Goal: Information Seeking & Learning: Learn about a topic

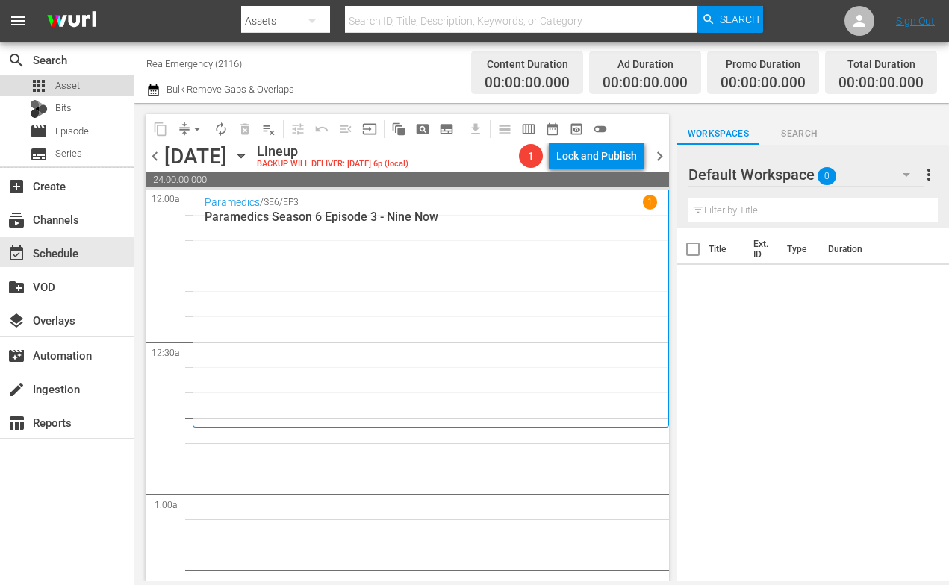
click at [68, 78] on span "Asset" at bounding box center [67, 85] width 25 height 15
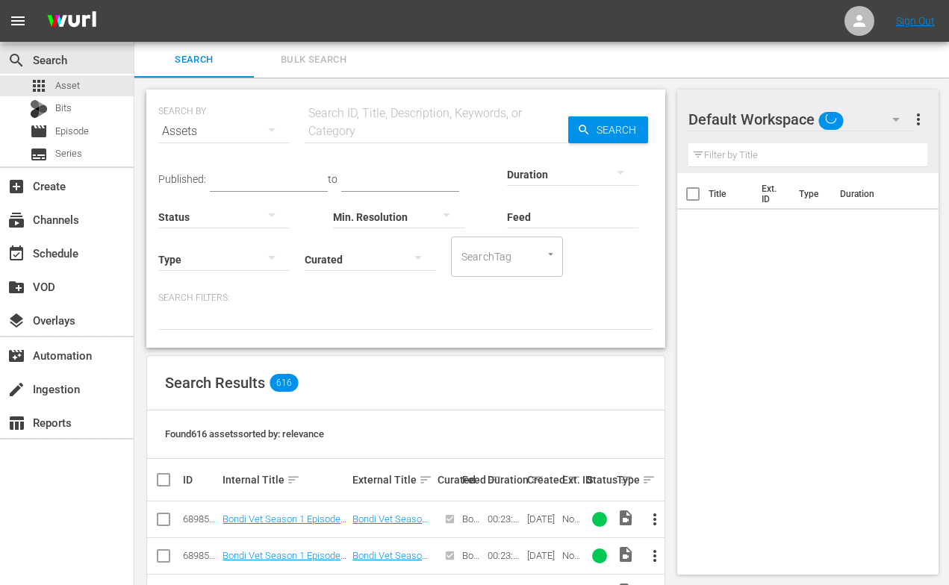
click at [341, 129] on input "text" at bounding box center [437, 131] width 264 height 36
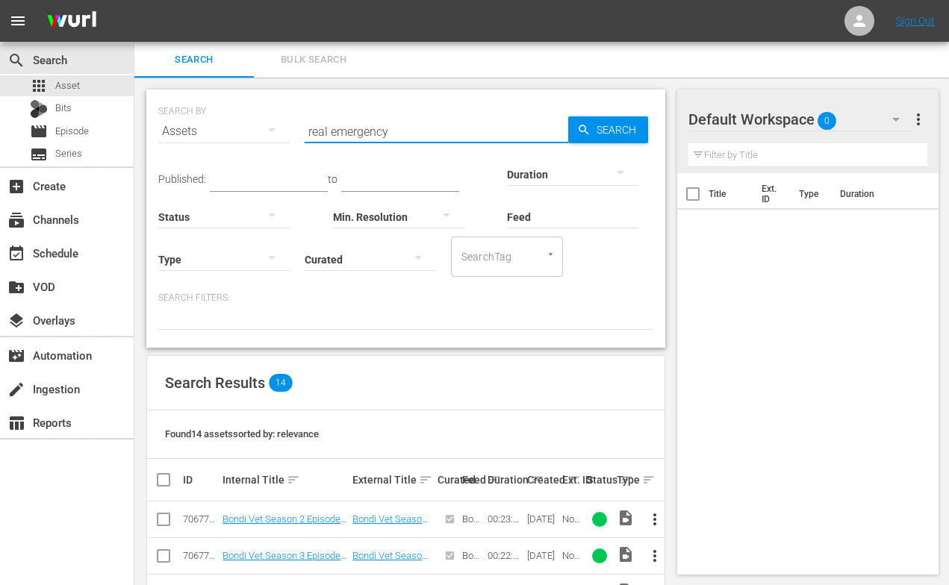
type input "real emergency"
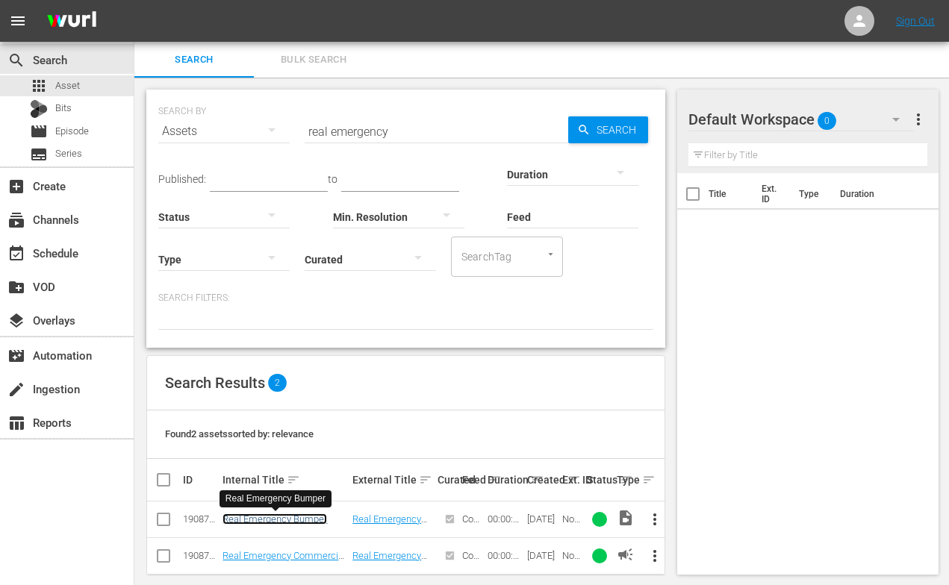
click at [272, 517] on link "Real Emergency Bumper" at bounding box center [274, 519] width 105 height 11
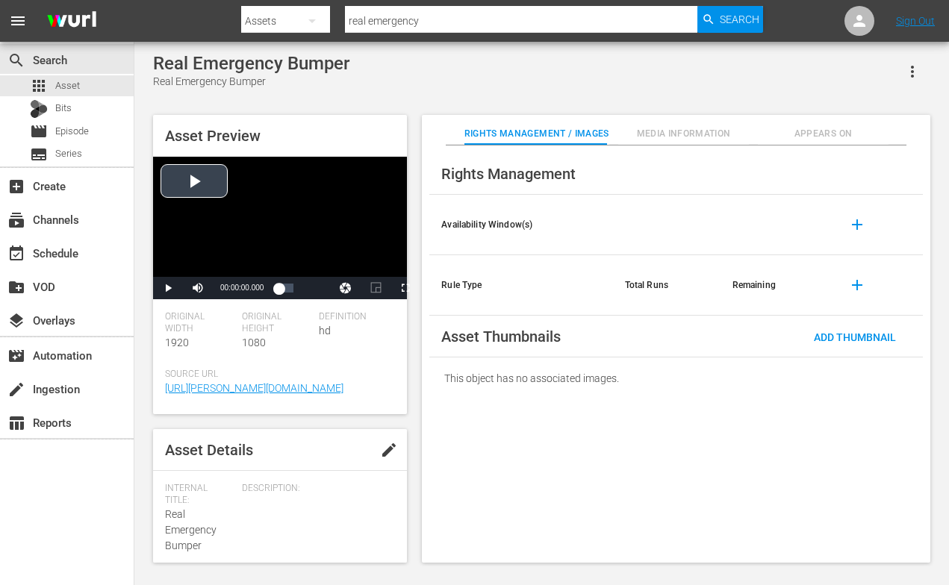
click at [193, 179] on div "Video Player" at bounding box center [280, 217] width 254 height 120
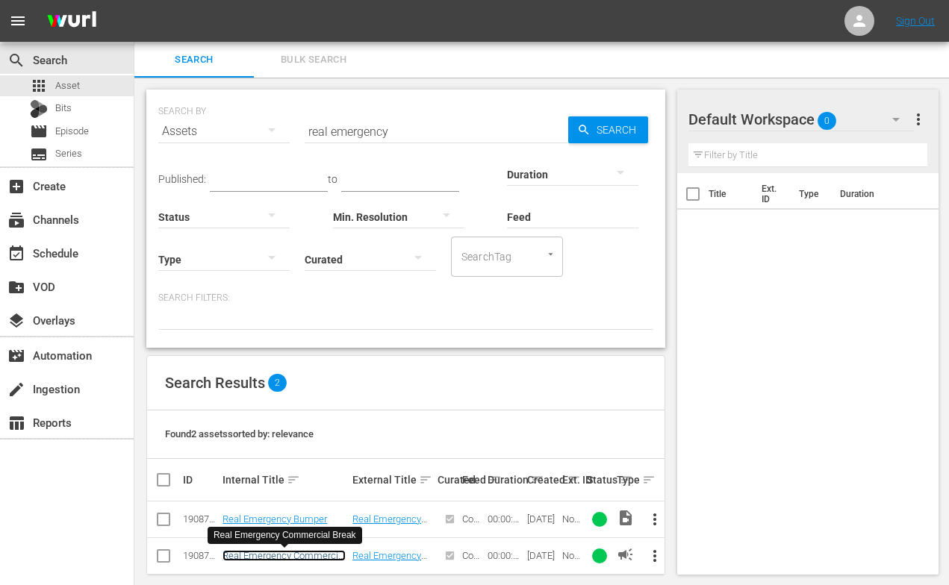
click at [288, 555] on link "Real Emergency Commercial Break" at bounding box center [283, 561] width 123 height 22
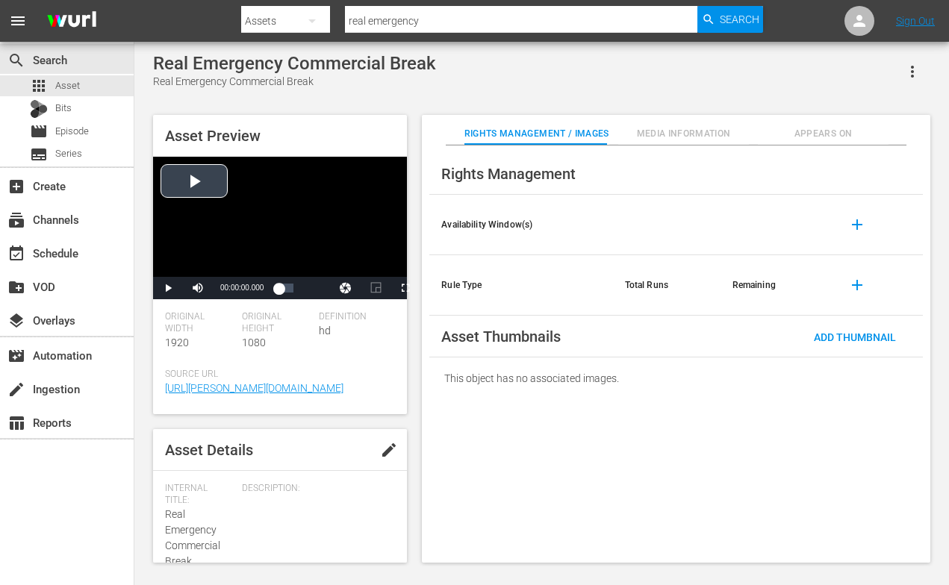
click at [197, 178] on div "Video Player" at bounding box center [280, 217] width 254 height 120
drag, startPoint x: 284, startPoint y: 290, endPoint x: 304, endPoint y: 290, distance: 19.4
click at [312, 290] on div "Play Mute Current Time 00:00:23.997 / Duration 00:00:59.993 Loaded : 49.71% 00:…" at bounding box center [280, 288] width 254 height 22
click at [291, 290] on div "00:01:00.117" at bounding box center [284, 288] width 13 height 15
click at [168, 288] on span "Video Player" at bounding box center [168, 288] width 0 height 0
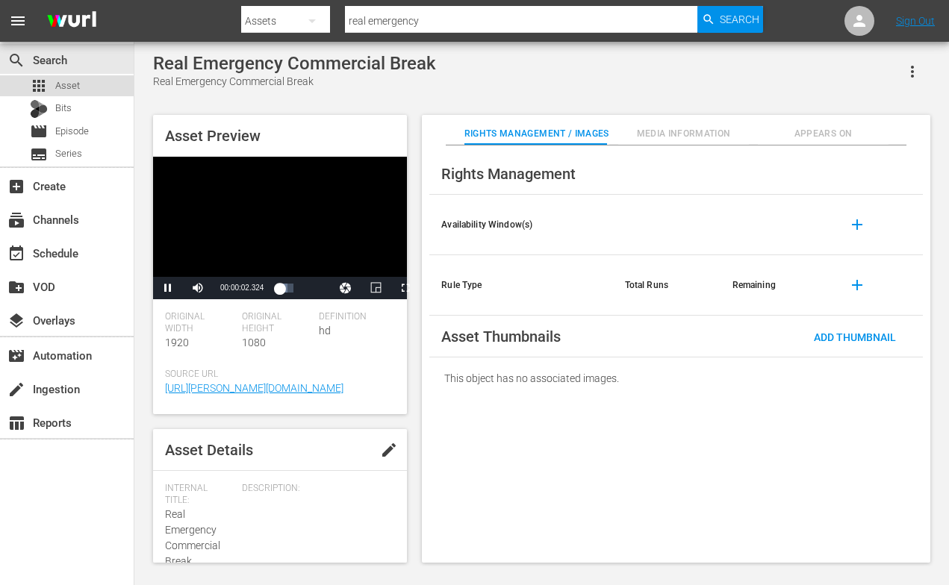
click at [65, 90] on span "Asset" at bounding box center [67, 85] width 25 height 15
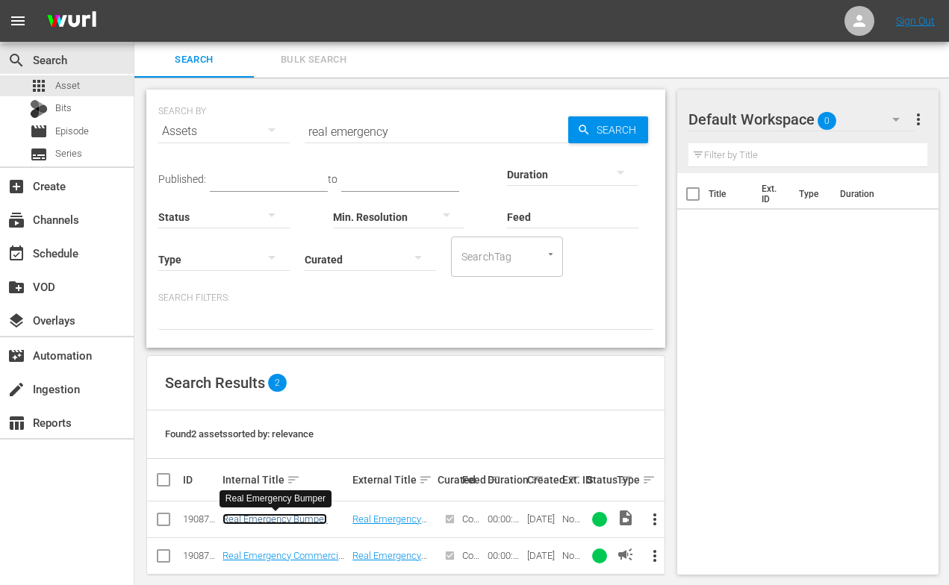
click at [277, 519] on link "Real Emergency Bumper" at bounding box center [274, 519] width 105 height 11
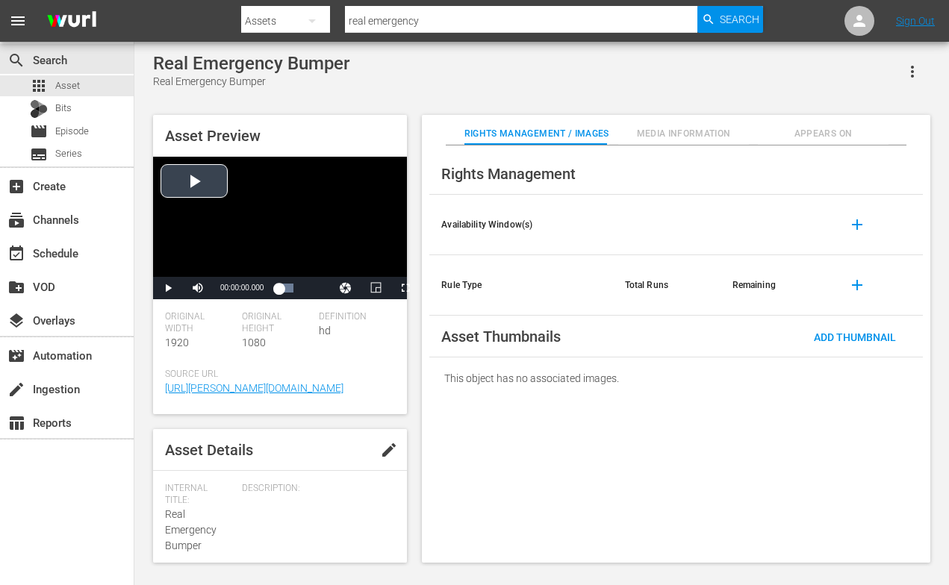
click at [192, 181] on div "Video Player" at bounding box center [280, 217] width 254 height 120
click at [69, 25] on img at bounding box center [72, 21] width 72 height 35
